Goal: Navigation & Orientation: Find specific page/section

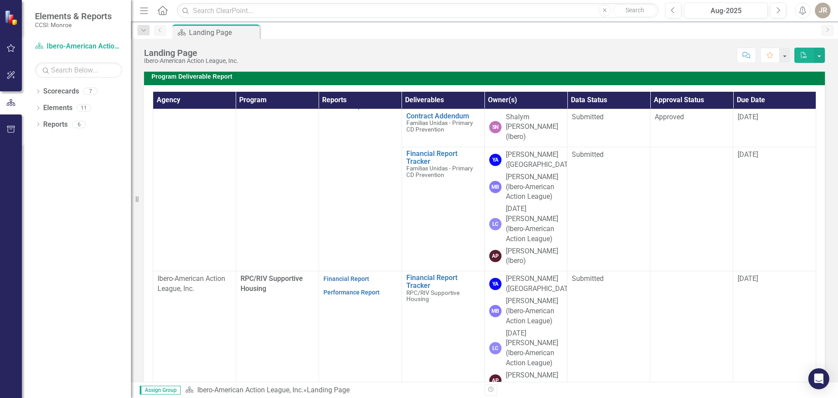
scroll to position [218, 0]
click at [351, 274] on link "Financial Report" at bounding box center [347, 277] width 46 height 7
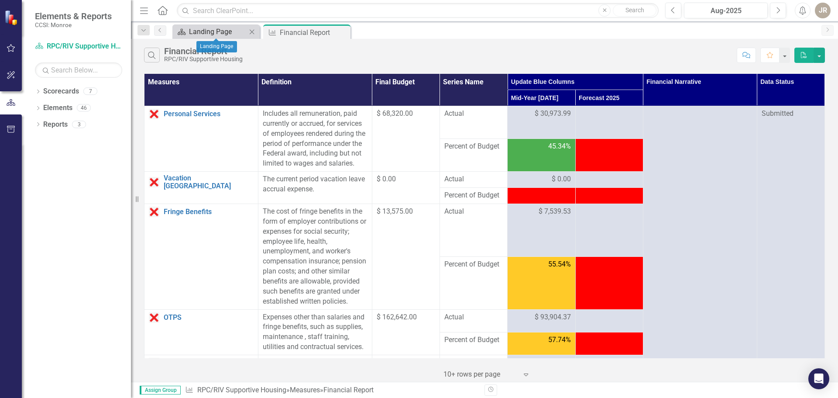
click at [215, 30] on div "Landing Page" at bounding box center [218, 31] width 58 height 11
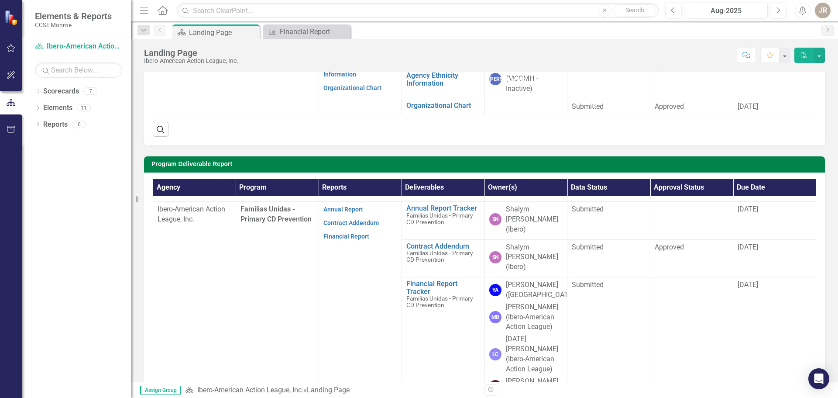
scroll to position [131, 0]
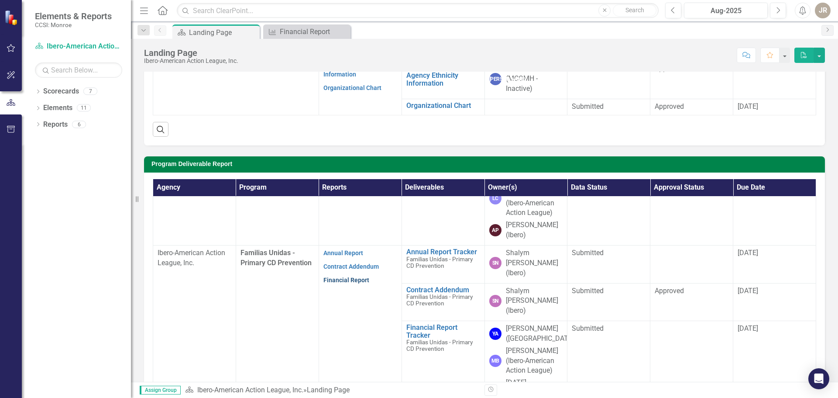
click at [346, 276] on link "Financial Report" at bounding box center [347, 279] width 46 height 7
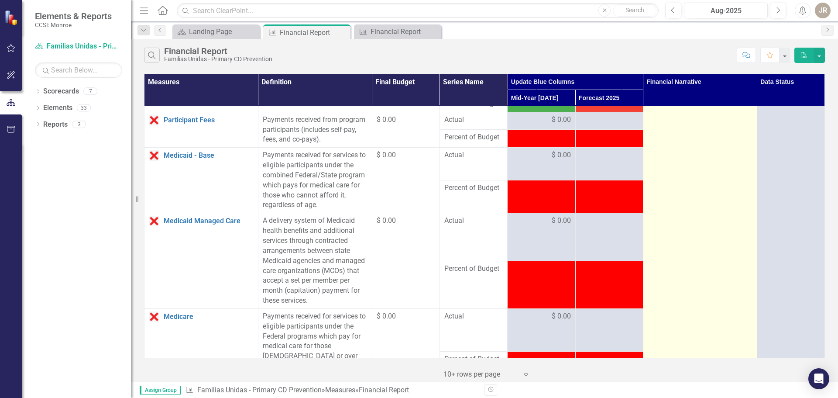
scroll to position [87, 0]
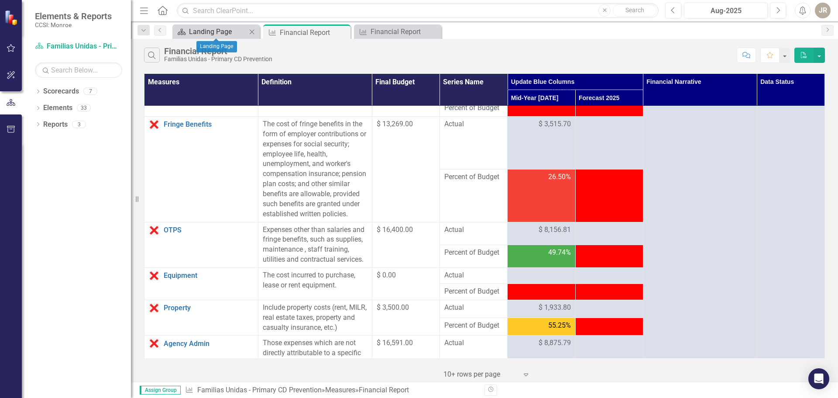
click at [220, 30] on div "Landing Page" at bounding box center [218, 31] width 58 height 11
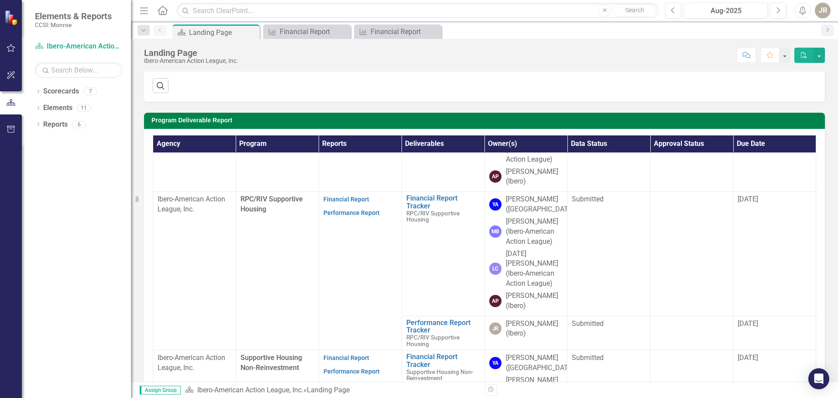
scroll to position [355, 0]
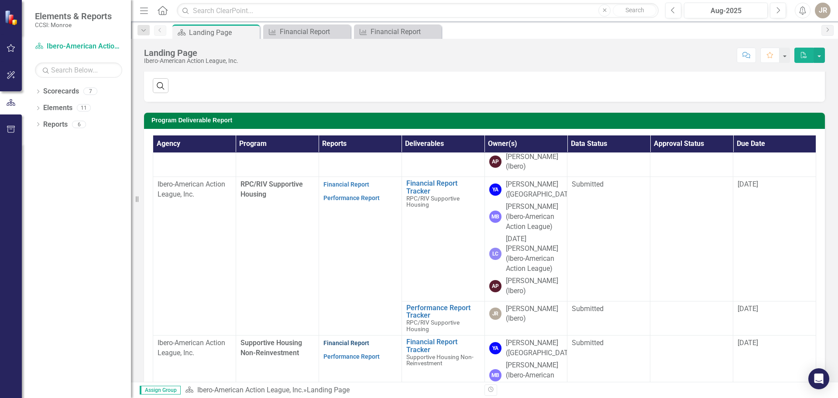
click at [355, 339] on link "Financial Report" at bounding box center [347, 342] width 46 height 7
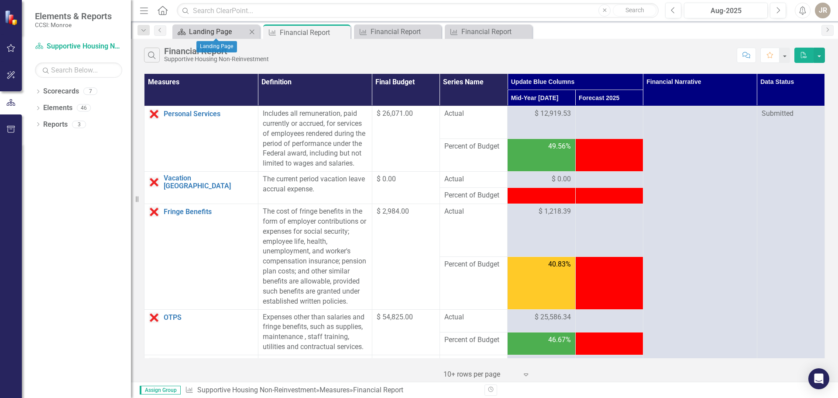
click at [213, 34] on div "Landing Page" at bounding box center [218, 31] width 58 height 11
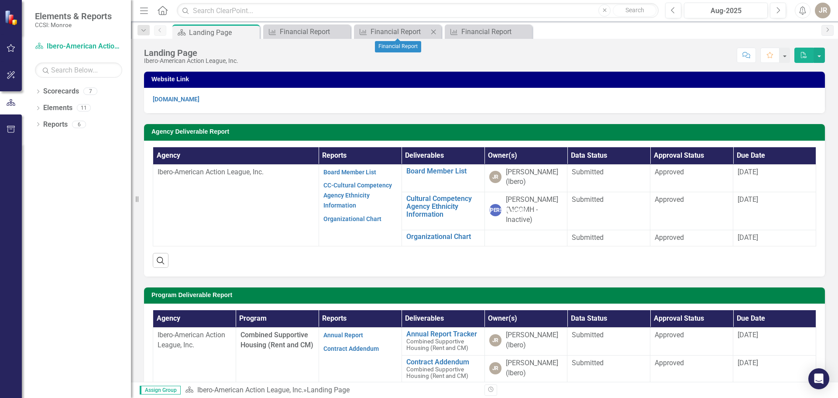
click at [432, 30] on icon "Close" at bounding box center [433, 31] width 9 height 7
drag, startPoint x: 434, startPoint y: 32, endPoint x: 411, endPoint y: 36, distance: 23.1
click at [0, 0] on icon "Close" at bounding box center [0, 0] width 0 height 0
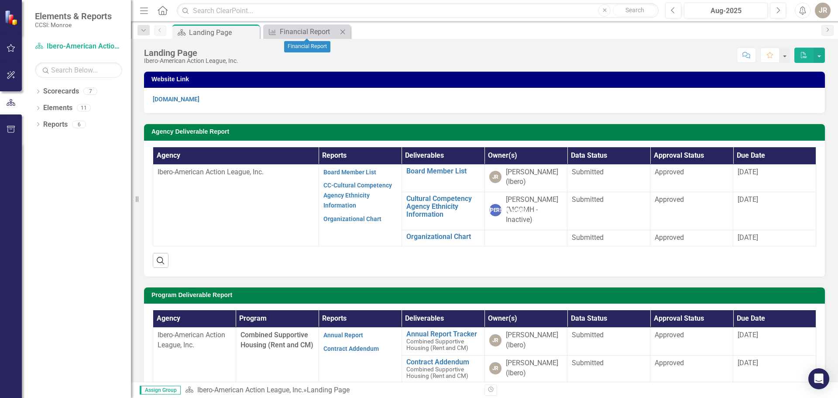
click at [344, 31] on icon "Close" at bounding box center [342, 31] width 9 height 7
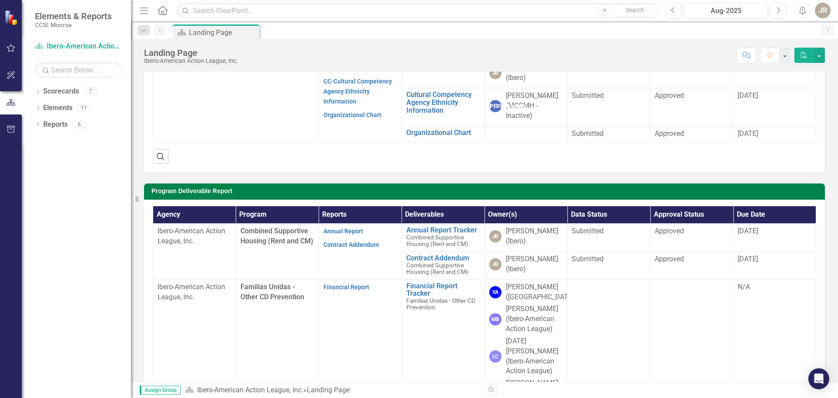
scroll to position [89, 0]
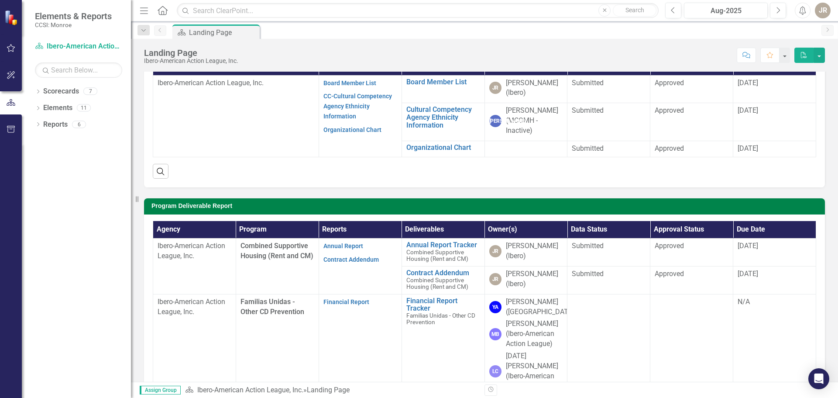
click at [826, 6] on div "JR" at bounding box center [823, 11] width 16 height 16
click at [807, 110] on link "Logout Log Out" at bounding box center [795, 110] width 69 height 16
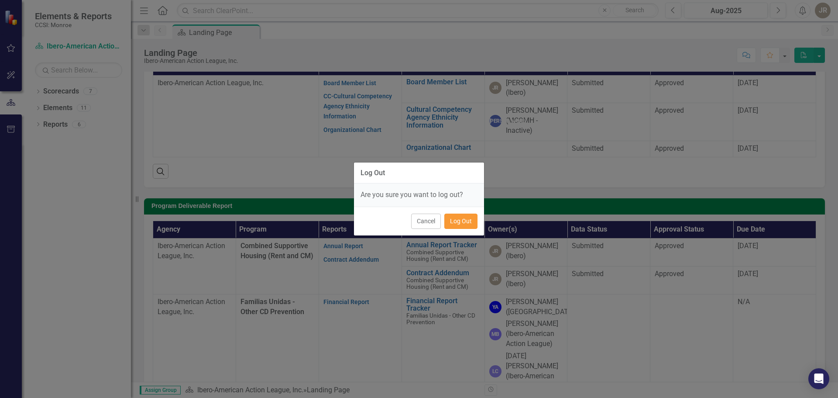
click at [465, 216] on button "Log Out" at bounding box center [460, 221] width 33 height 15
